Goal: Information Seeking & Learning: Learn about a topic

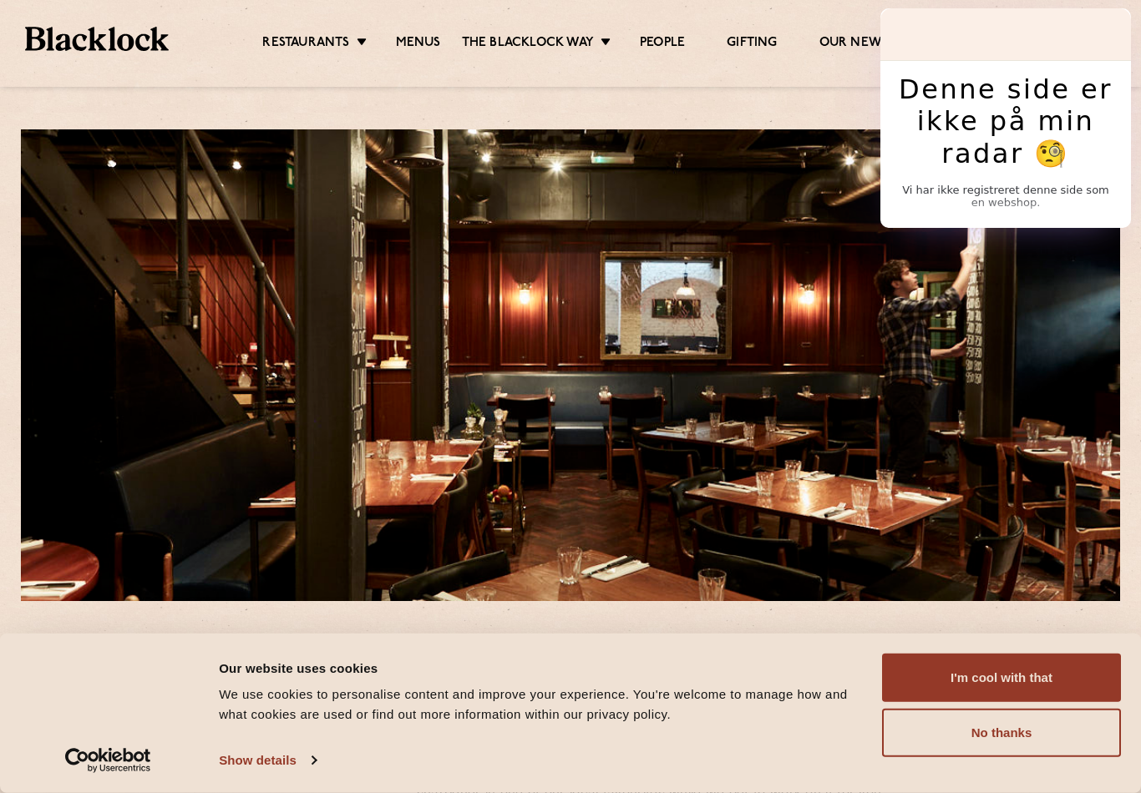
click at [407, 27] on ul "Restaurants [GEOGRAPHIC_DATA] [GEOGRAPHIC_DATA] [GEOGRAPHIC_DATA] [GEOGRAPHIC_D…" at bounding box center [575, 39] width 813 height 25
click at [410, 38] on link "Menus" at bounding box center [418, 43] width 45 height 17
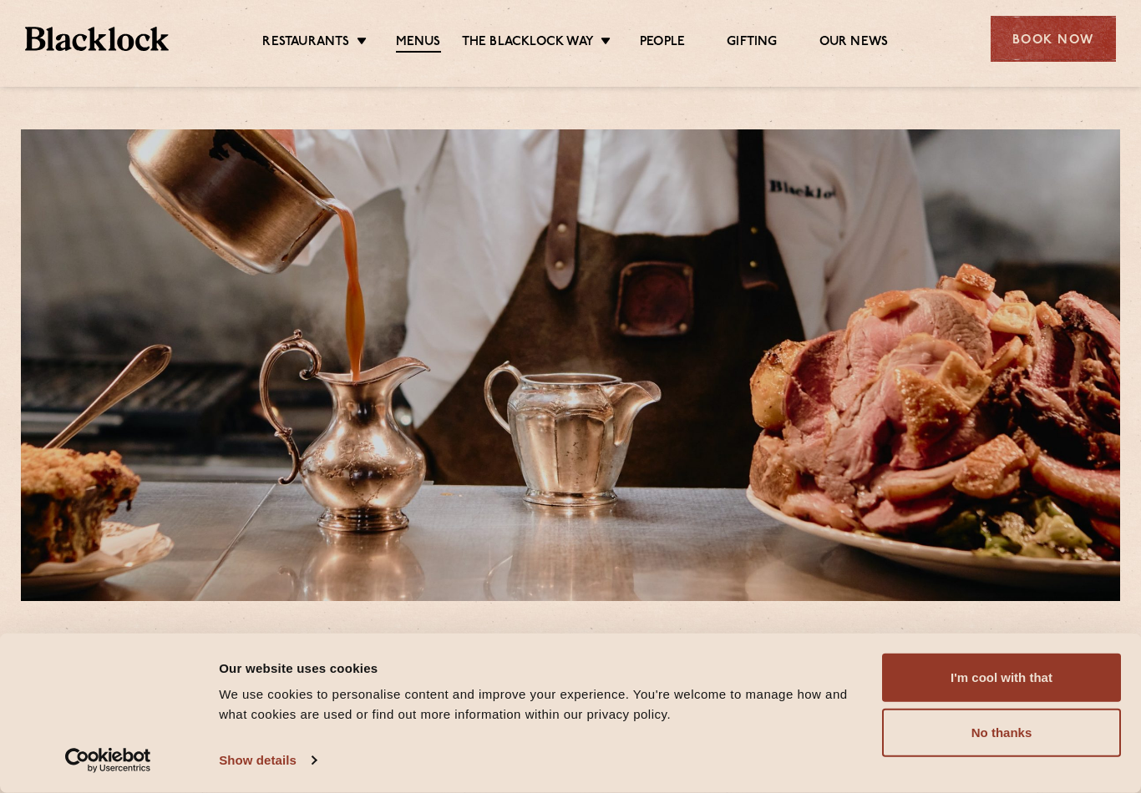
click at [416, 48] on link "Menus" at bounding box center [418, 43] width 45 height 18
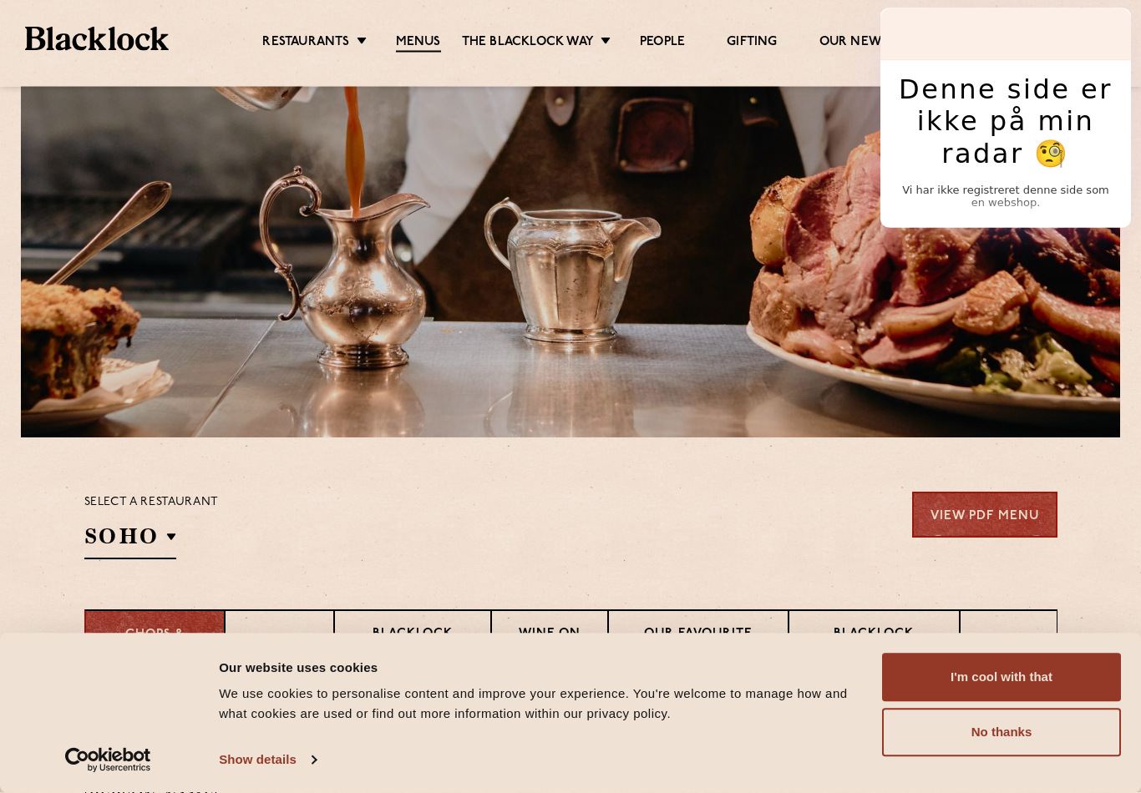
scroll to position [166, 0]
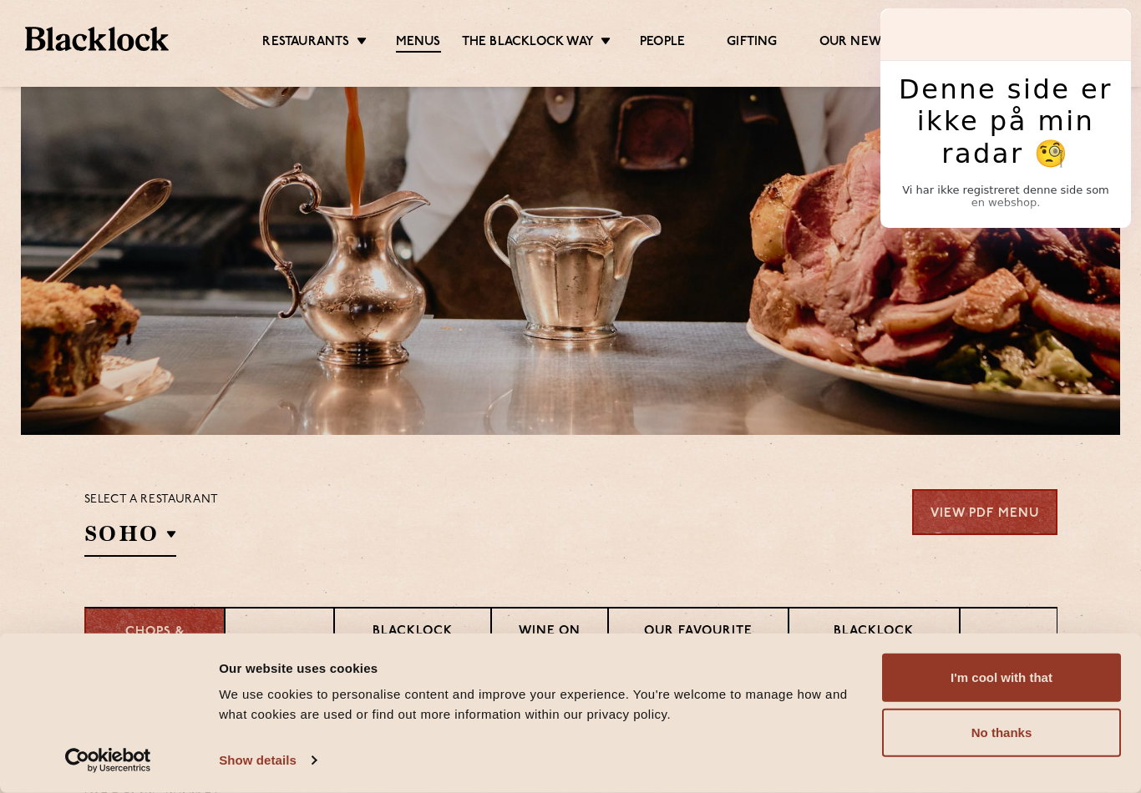
click at [937, 757] on button "No thanks" at bounding box center [1001, 733] width 239 height 48
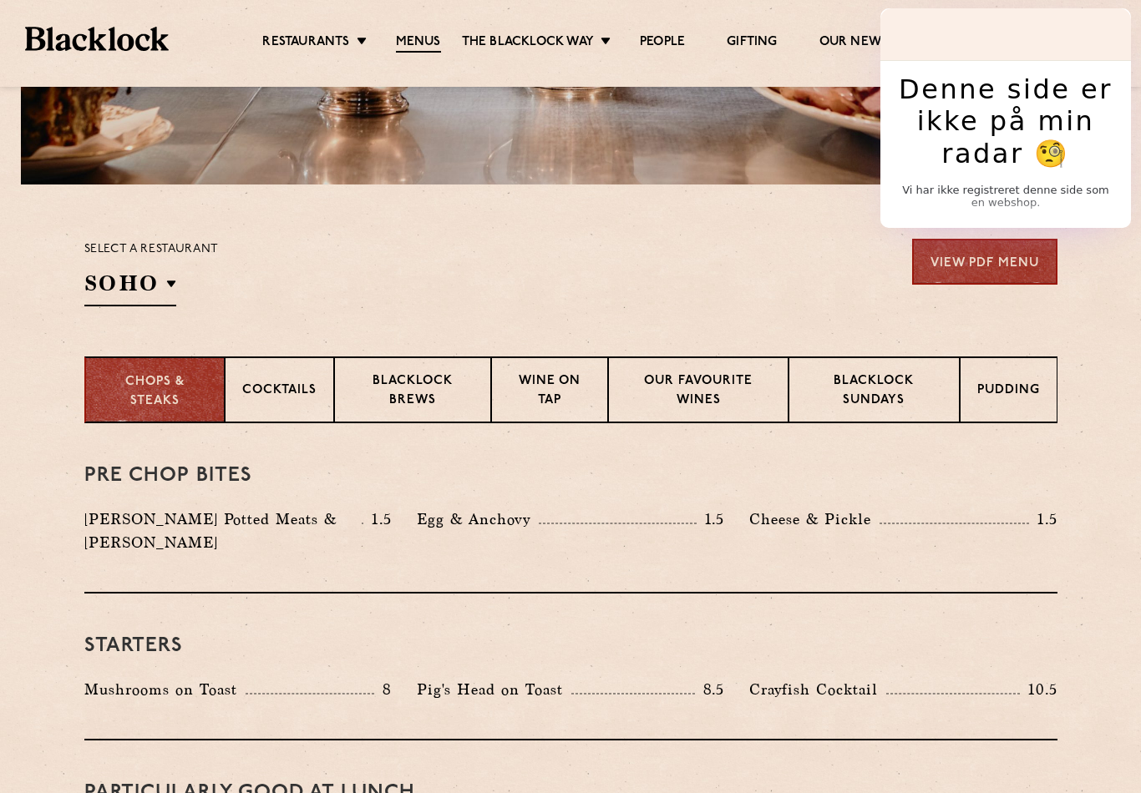
scroll to position [448, 0]
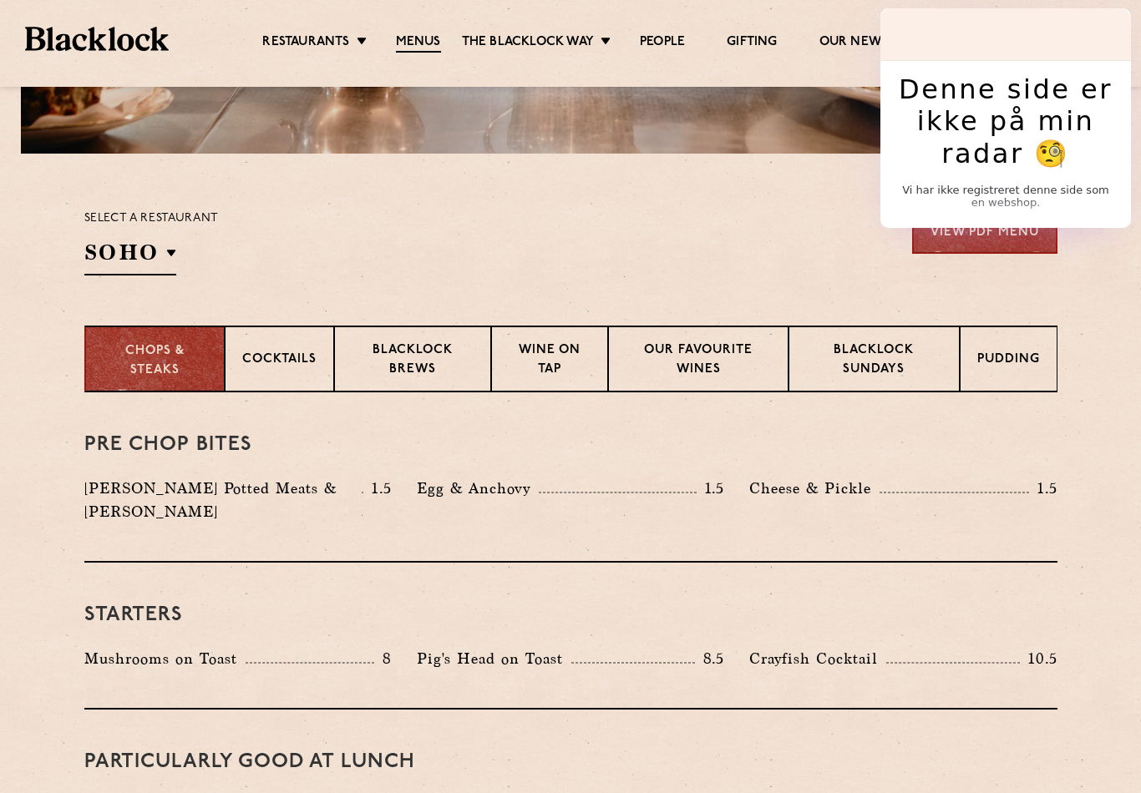
click at [254, 352] on p "Cocktails" at bounding box center [279, 361] width 74 height 21
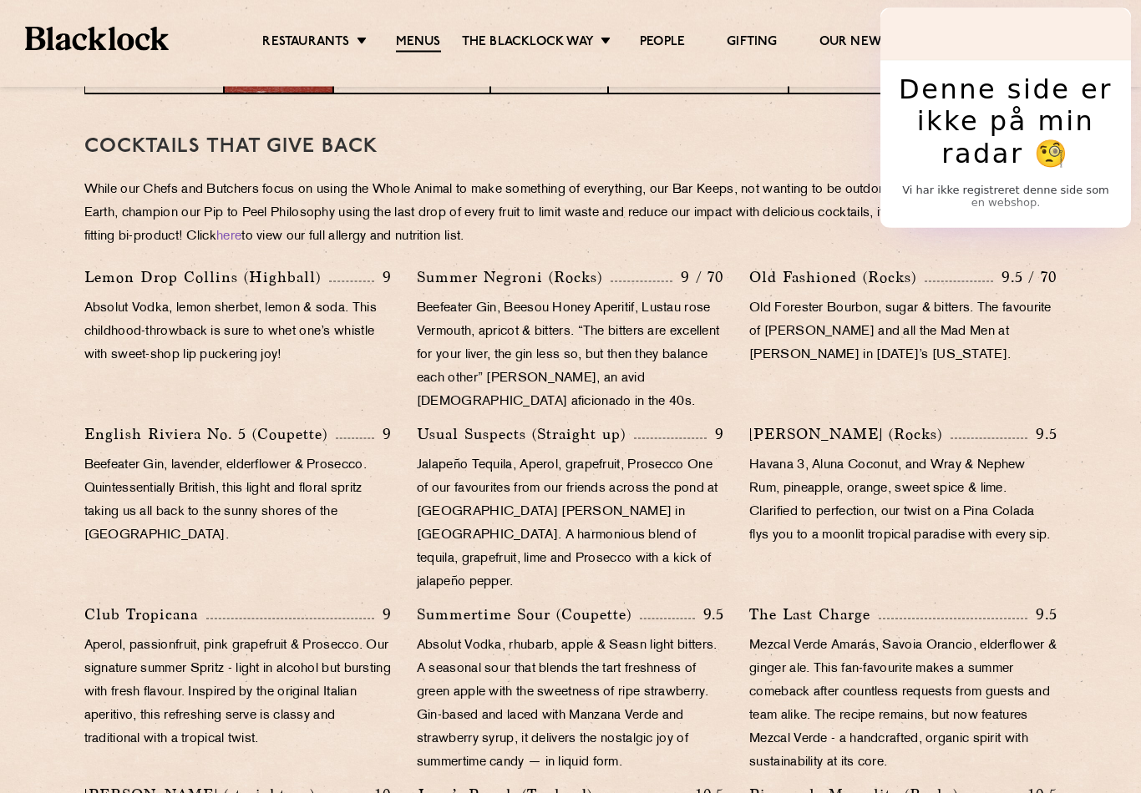
scroll to position [751, 0]
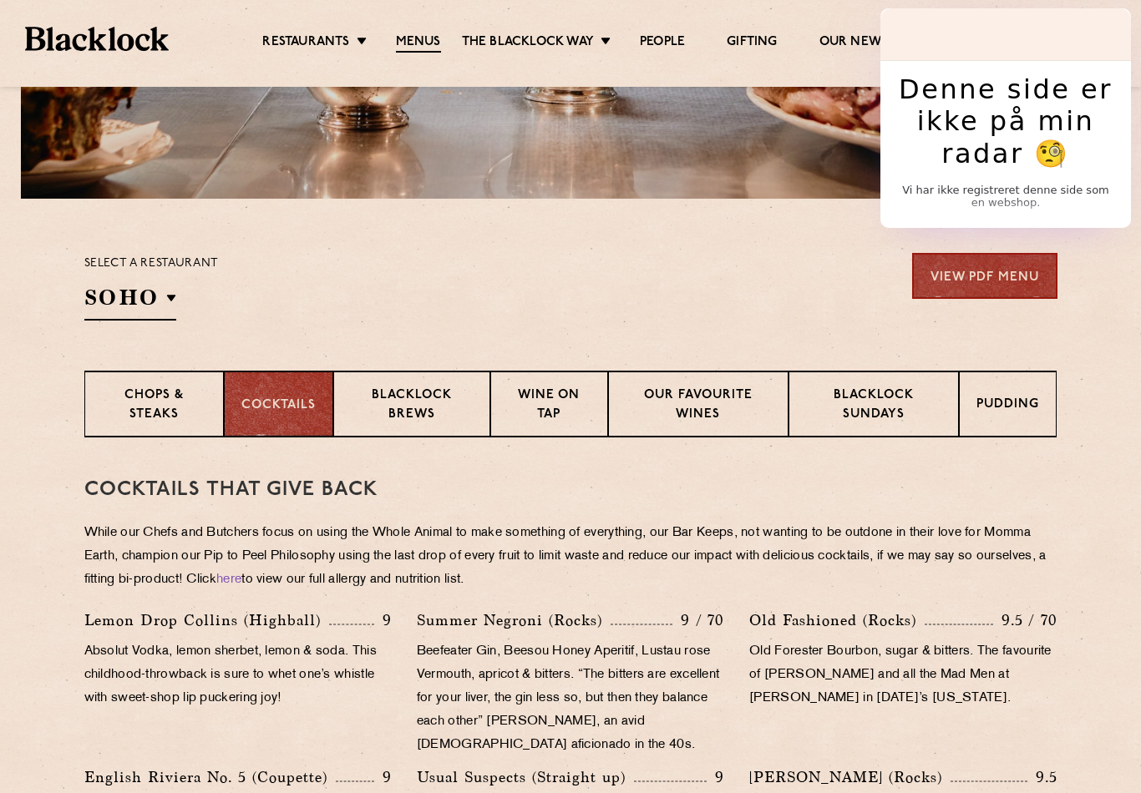
click at [124, 407] on p "Chops & Steaks" at bounding box center [154, 406] width 105 height 39
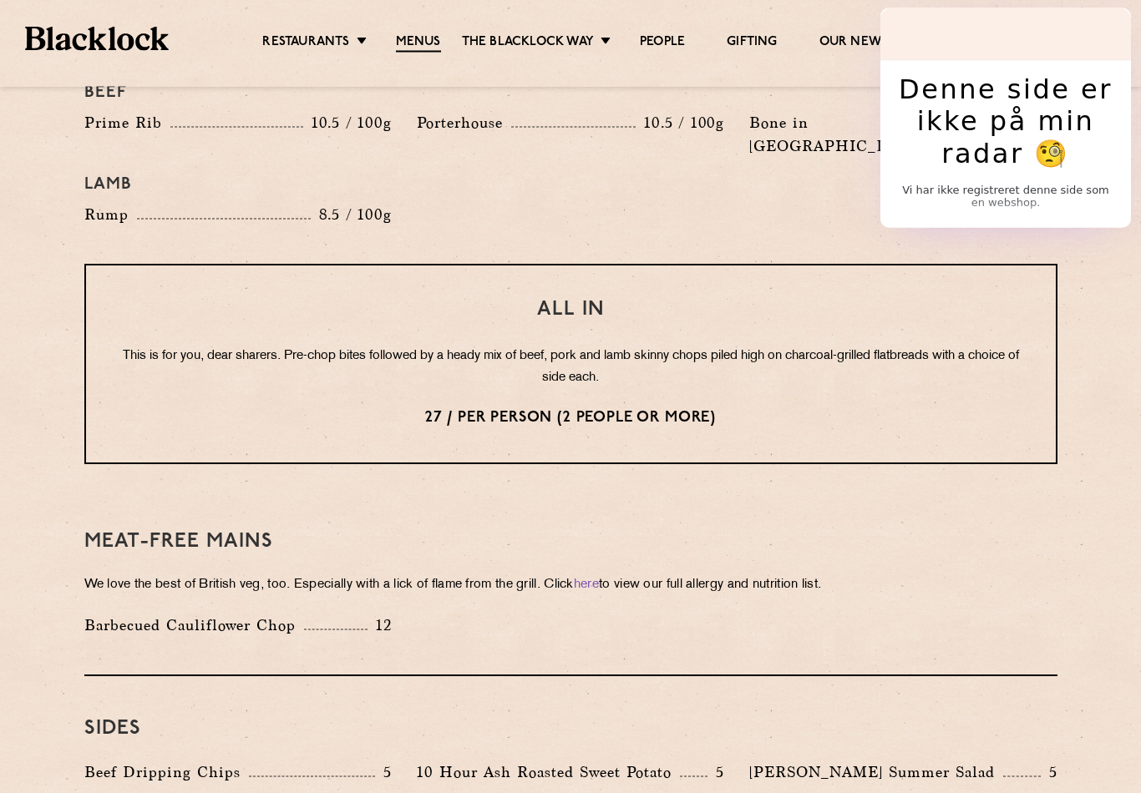
scroll to position [1973, 0]
